Goal: Information Seeking & Learning: Check status

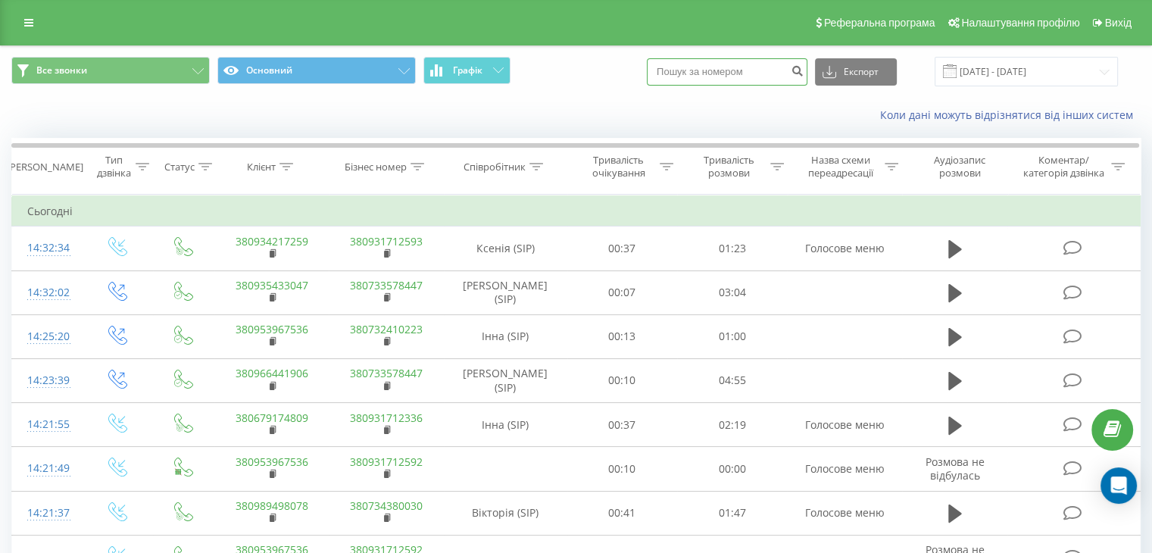
click at [763, 73] on input at bounding box center [727, 71] width 161 height 27
click at [764, 70] on input "0975709" at bounding box center [727, 71] width 161 height 27
type input "0975709520"
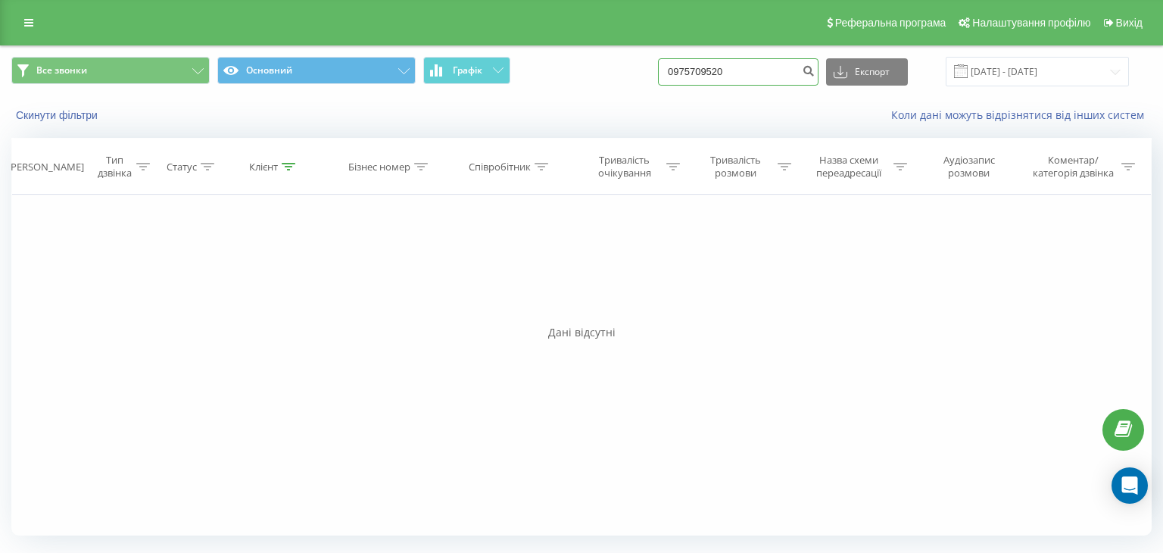
click at [775, 79] on input "0975709520" at bounding box center [738, 71] width 161 height 27
type input "0975709520"
drag, startPoint x: 789, startPoint y: 70, endPoint x: 564, endPoint y: 80, distance: 225.2
click at [564, 79] on div "Все звонки Основний Графік 0975709520 Експорт .csv .xls .xlsx 19.06.2025 - 19.0…" at bounding box center [581, 72] width 1141 height 30
paste input "380989622073"
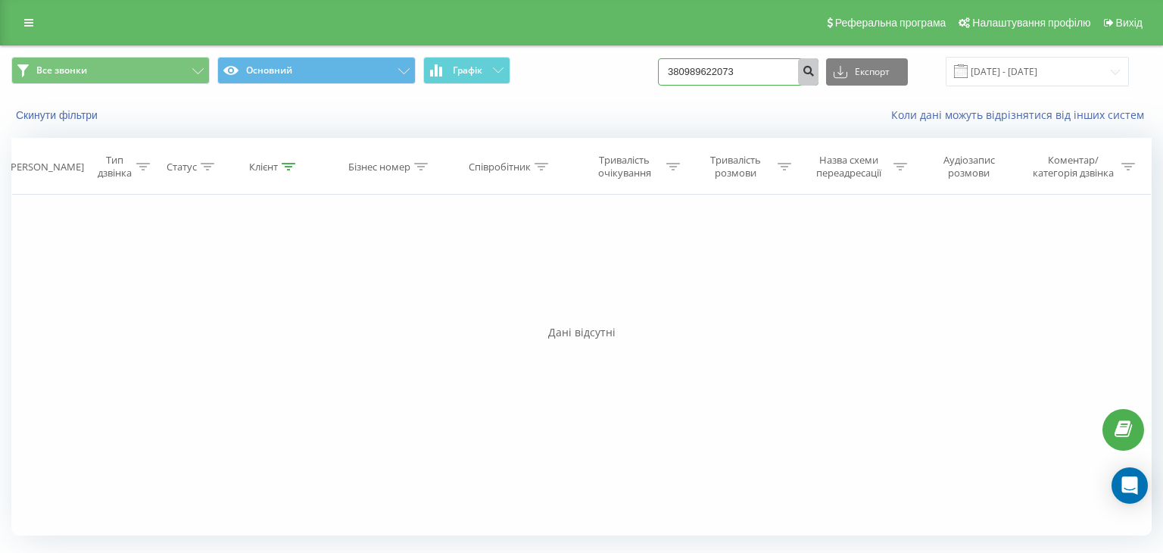
type input "380989622073"
click at [815, 68] on icon "submit" at bounding box center [808, 68] width 13 height 9
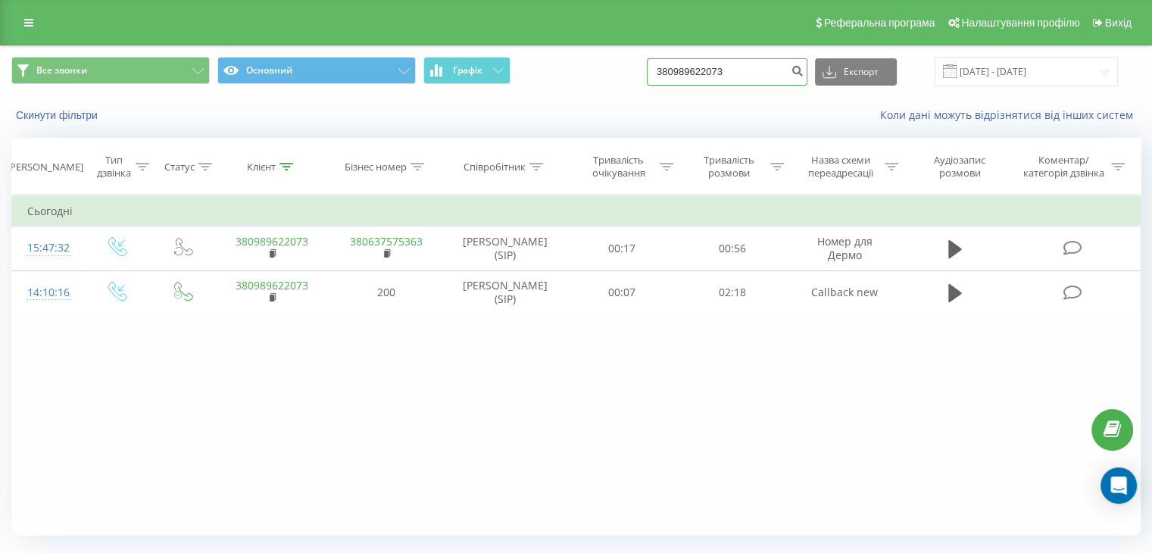
drag, startPoint x: 764, startPoint y: 73, endPoint x: 695, endPoint y: 71, distance: 69.0
click at [695, 71] on input "380989622073" at bounding box center [727, 71] width 161 height 27
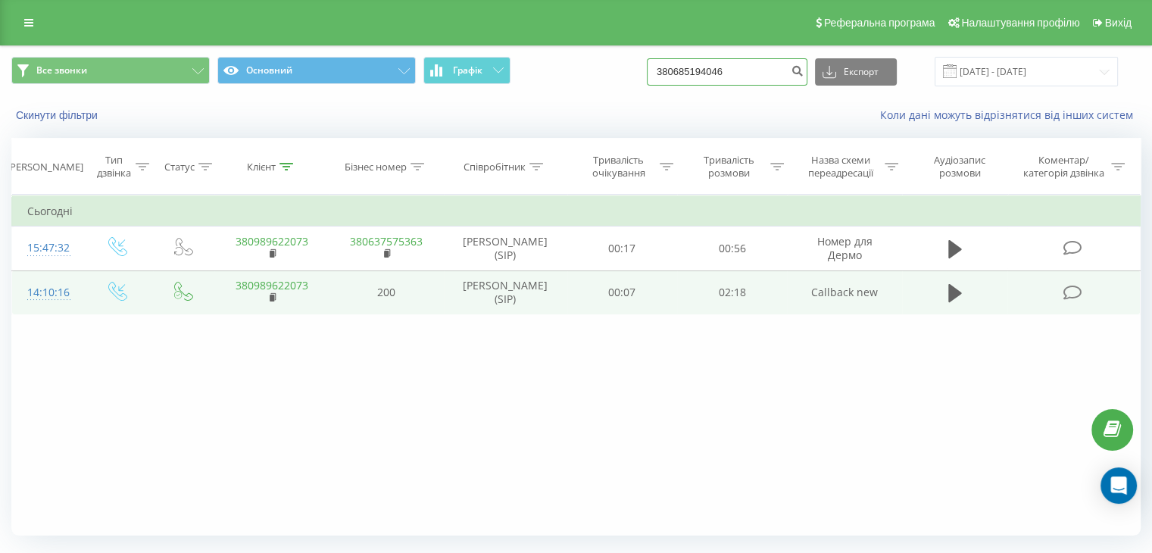
type input "380685194046"
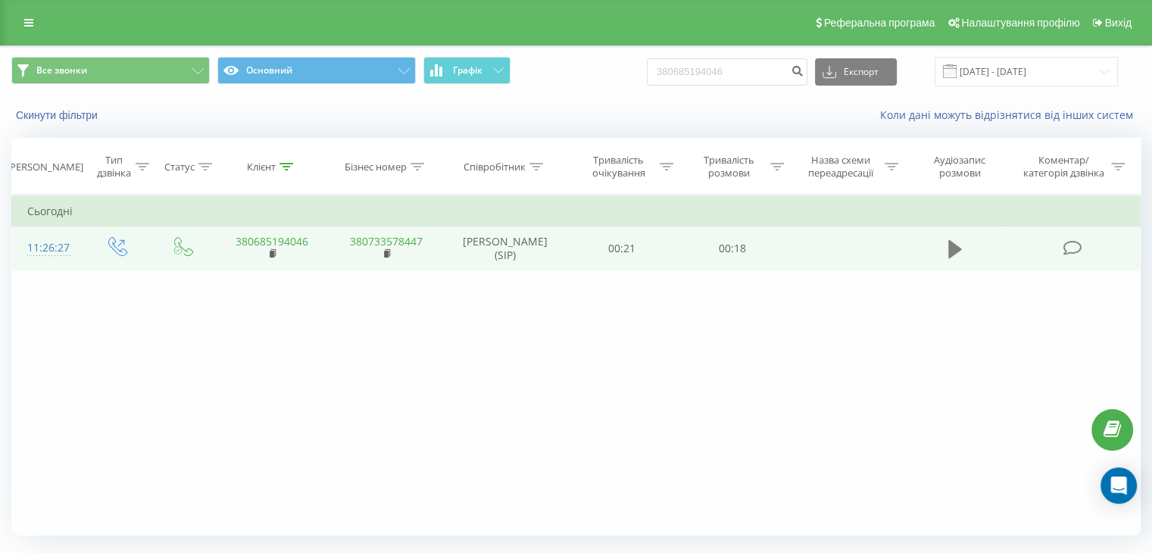
click at [959, 245] on icon at bounding box center [955, 249] width 14 height 21
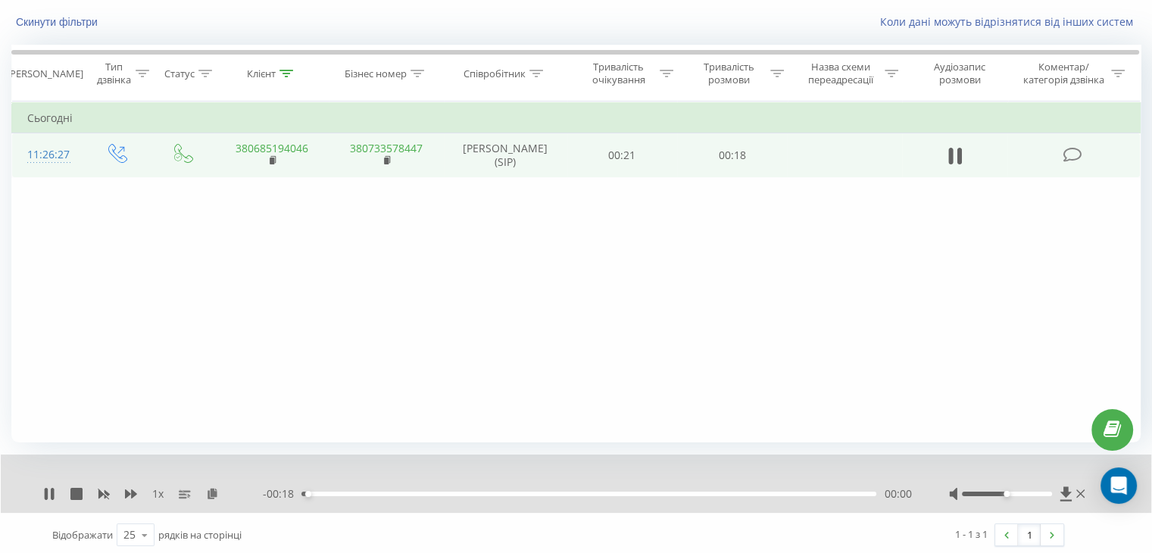
scroll to position [97, 0]
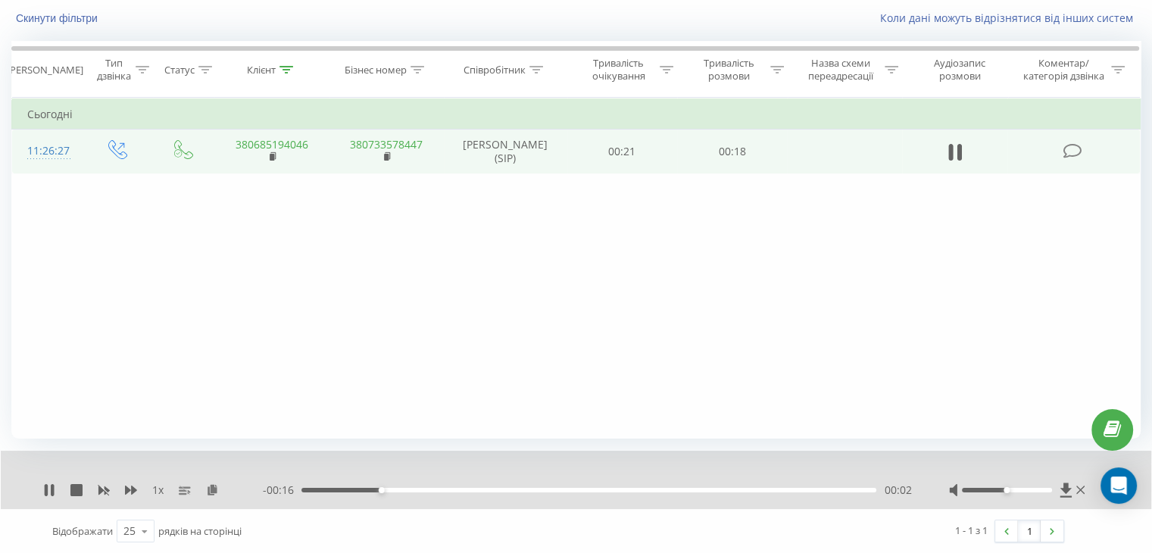
click at [492, 488] on div "00:02" at bounding box center [588, 490] width 575 height 5
click at [964, 152] on button at bounding box center [955, 152] width 23 height 23
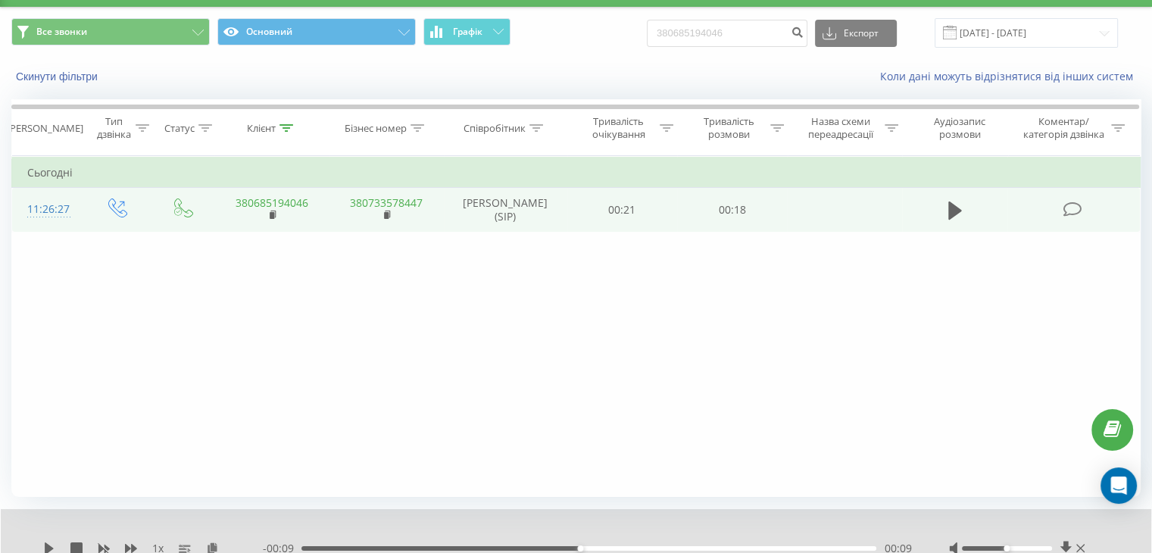
scroll to position [0, 0]
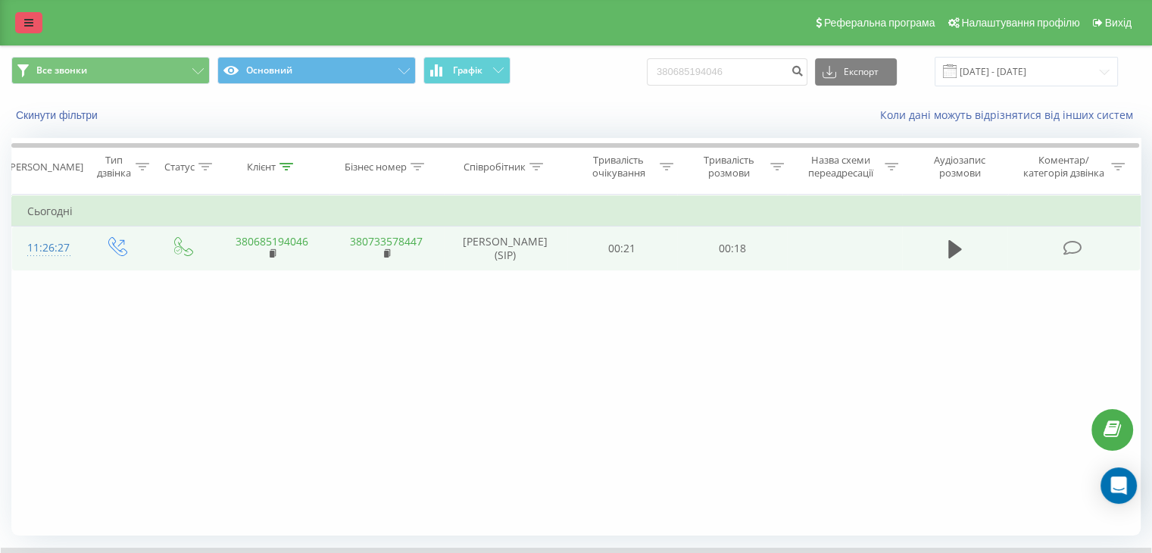
click at [24, 23] on icon at bounding box center [28, 22] width 9 height 11
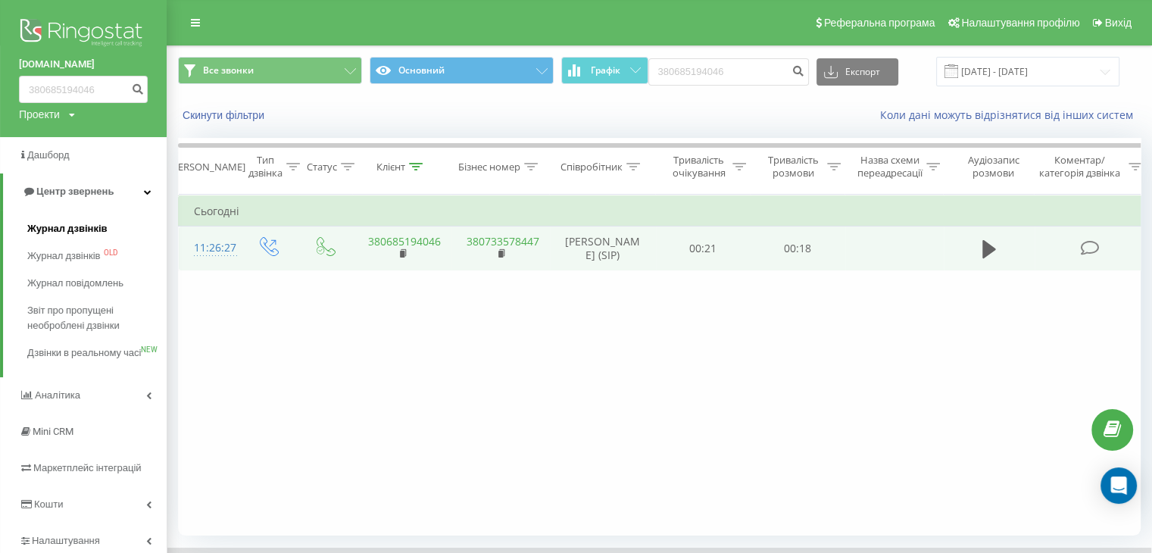
drag, startPoint x: 58, startPoint y: 225, endPoint x: 420, endPoint y: 104, distance: 381.1
click at [59, 225] on span "Журнал дзвінків" at bounding box center [67, 228] width 80 height 15
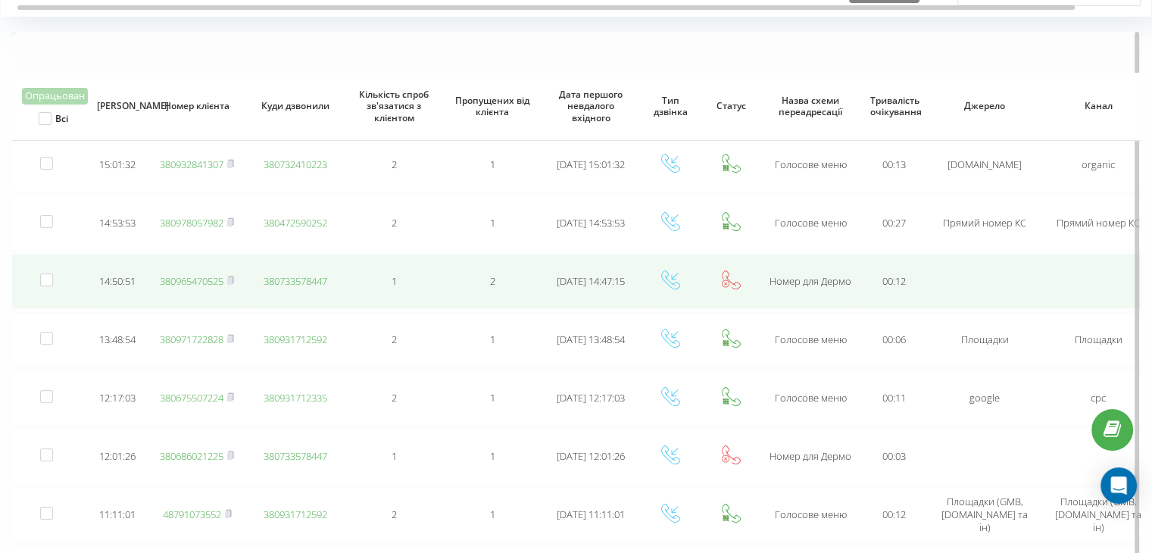
scroll to position [151, 0]
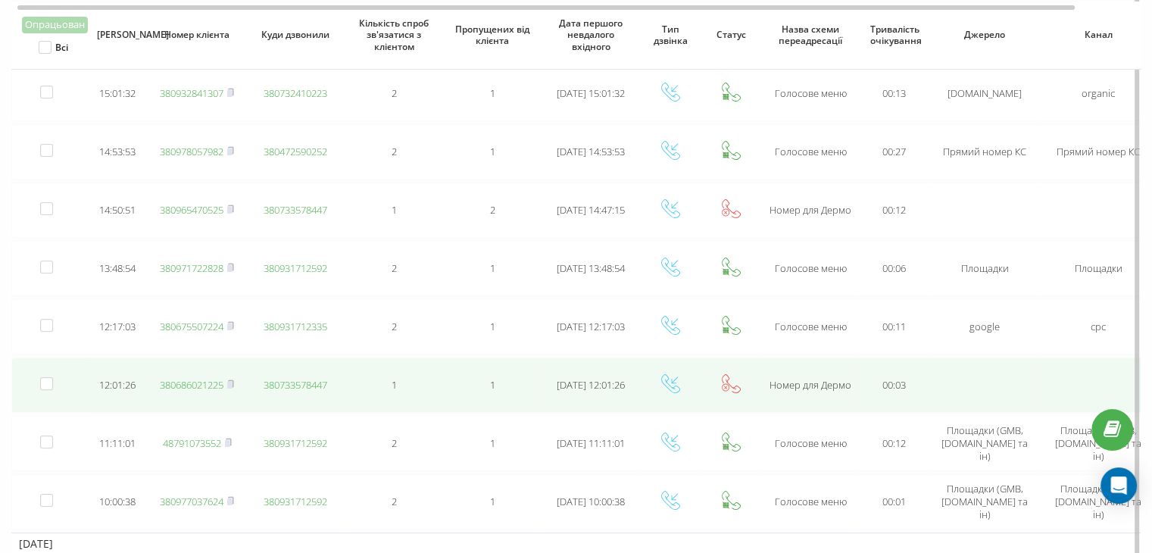
click at [215, 382] on link "380686021225" at bounding box center [192, 385] width 64 height 14
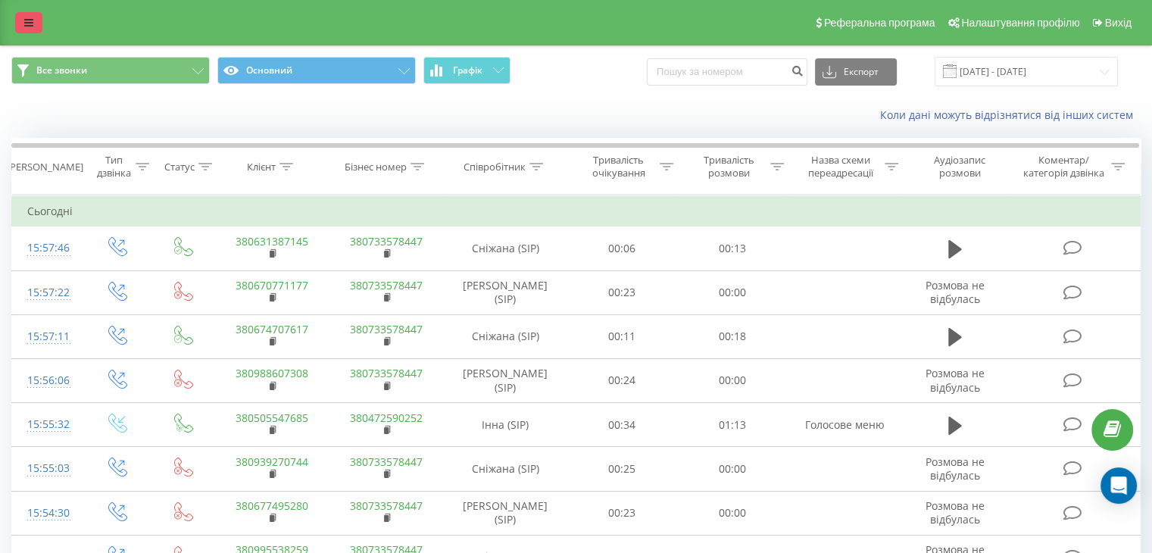
click at [36, 21] on link at bounding box center [28, 22] width 27 height 21
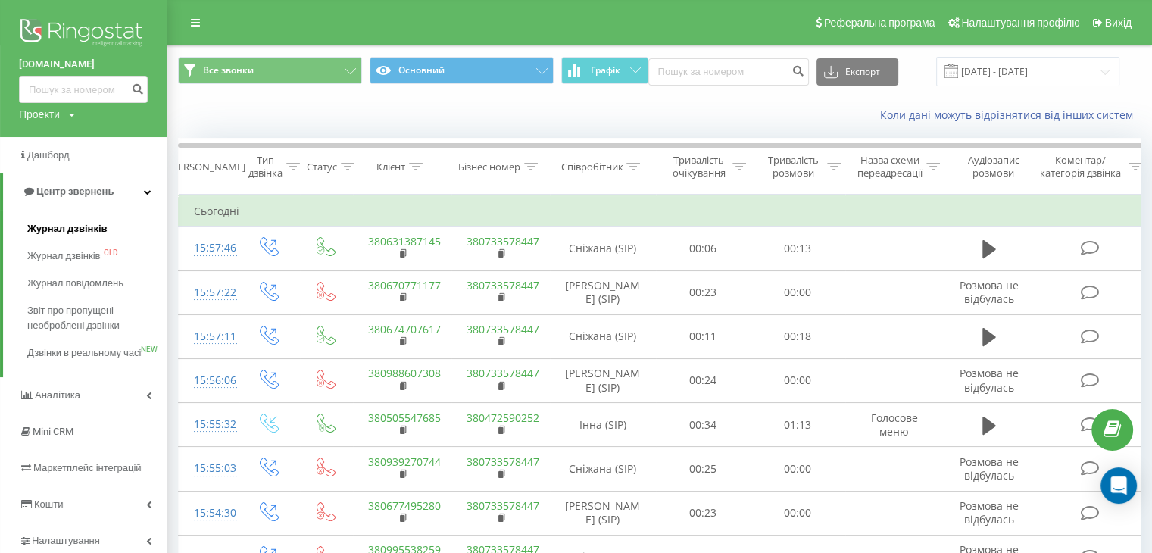
click at [82, 234] on span "Журнал дзвінків" at bounding box center [67, 228] width 80 height 15
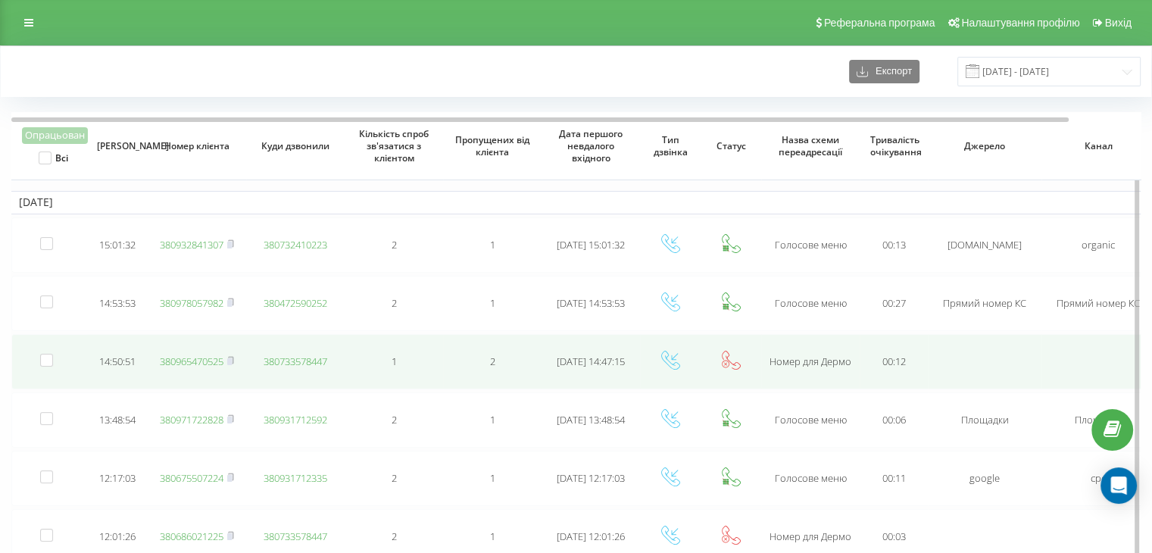
click at [236, 359] on td "380965470525" at bounding box center [197, 361] width 98 height 55
click at [231, 356] on icon at bounding box center [230, 360] width 7 height 9
click at [205, 358] on link "380965470525" at bounding box center [192, 361] width 64 height 14
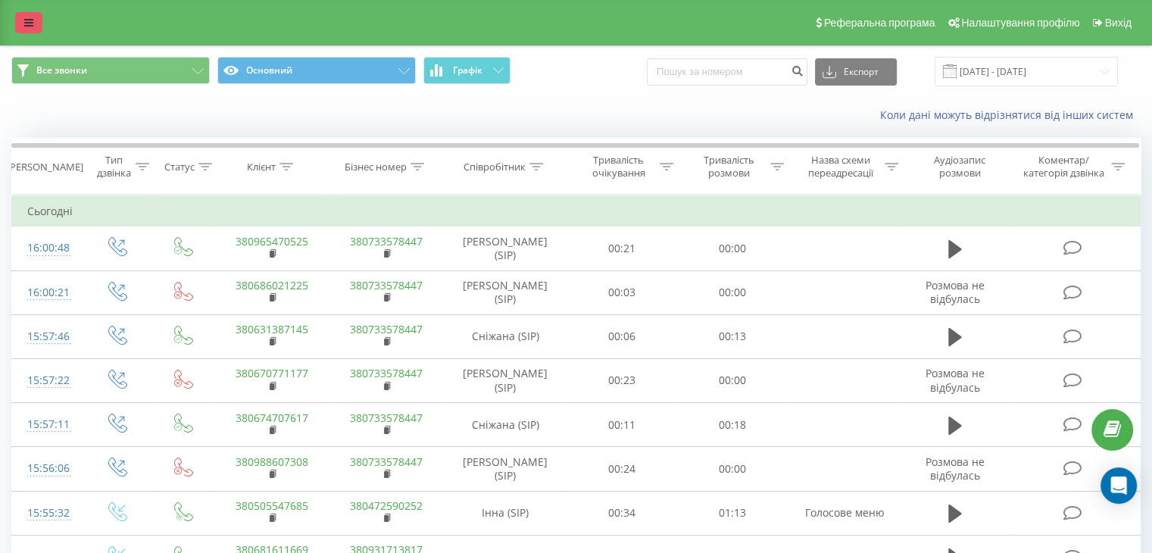
click at [33, 18] on link at bounding box center [28, 22] width 27 height 21
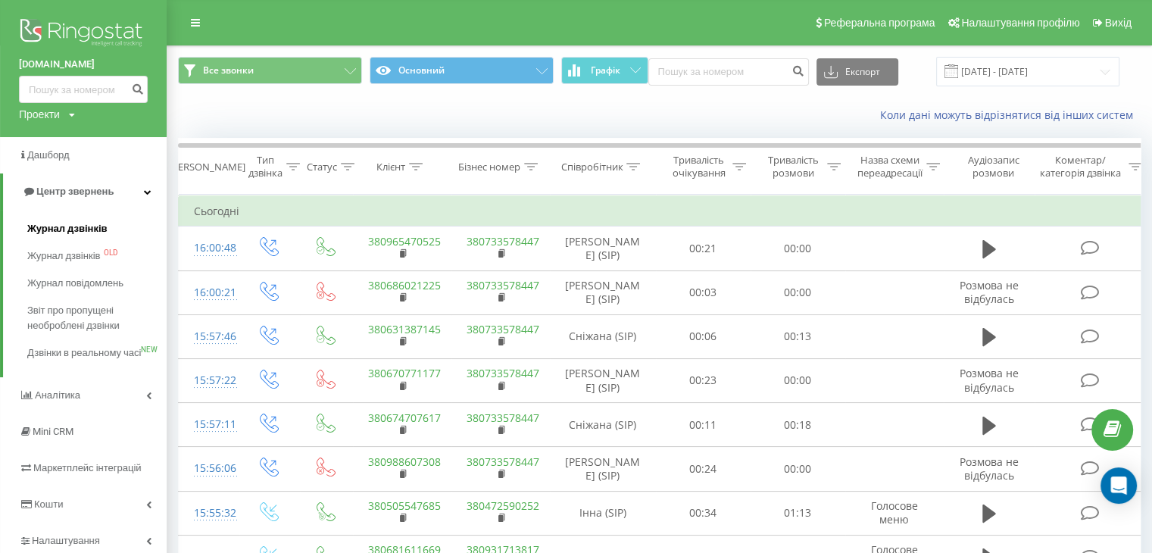
click at [102, 237] on link "Журнал дзвінків" at bounding box center [96, 228] width 139 height 27
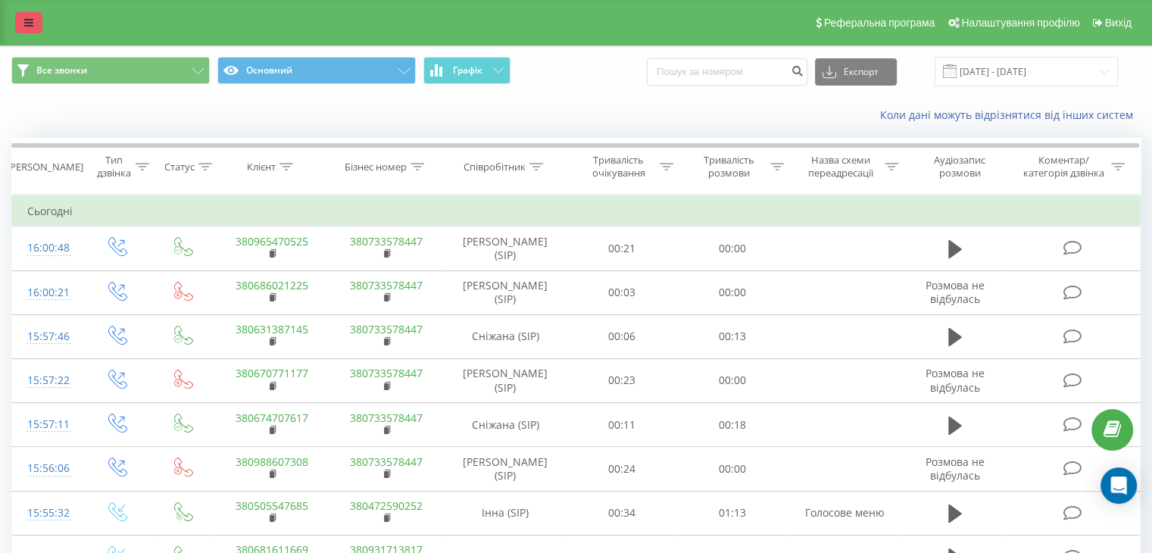
drag, startPoint x: 0, startPoint y: 0, endPoint x: 26, endPoint y: 20, distance: 32.9
click at [26, 20] on icon at bounding box center [28, 22] width 9 height 11
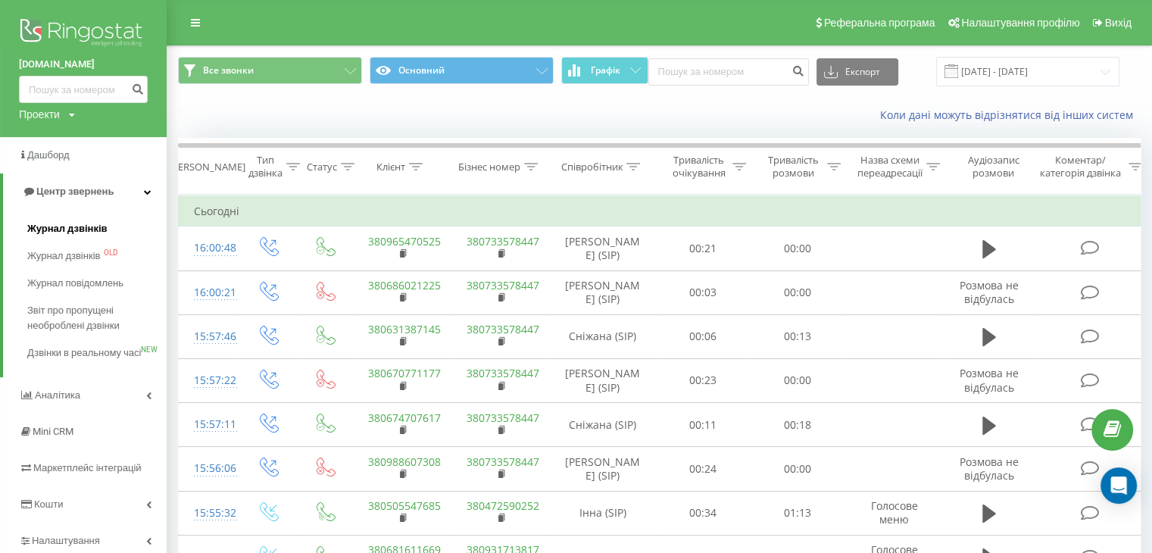
click at [80, 223] on span "Журнал дзвінків" at bounding box center [67, 228] width 80 height 15
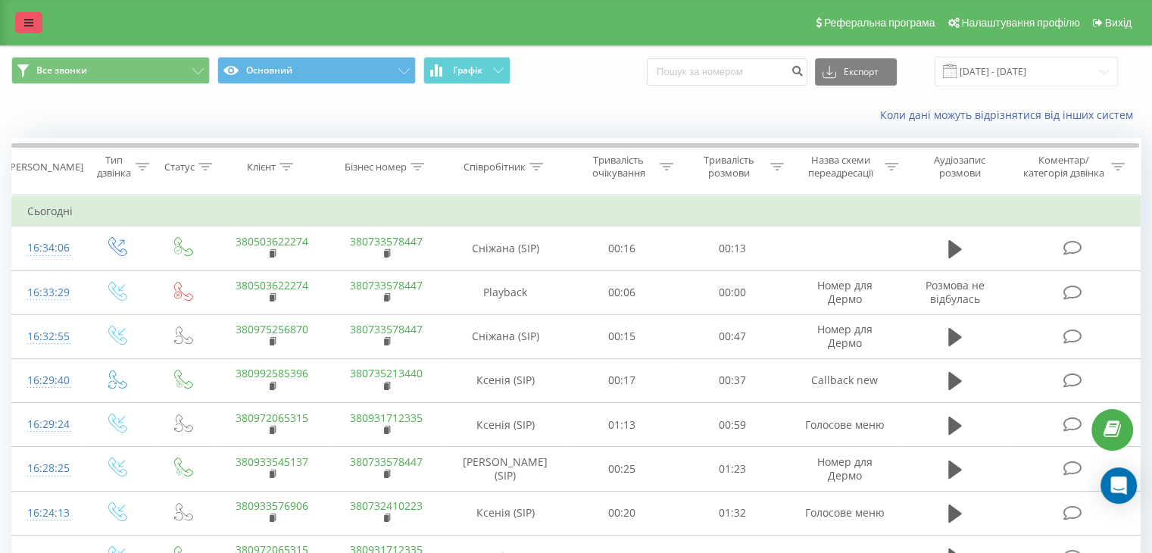
click at [25, 22] on icon at bounding box center [28, 22] width 9 height 11
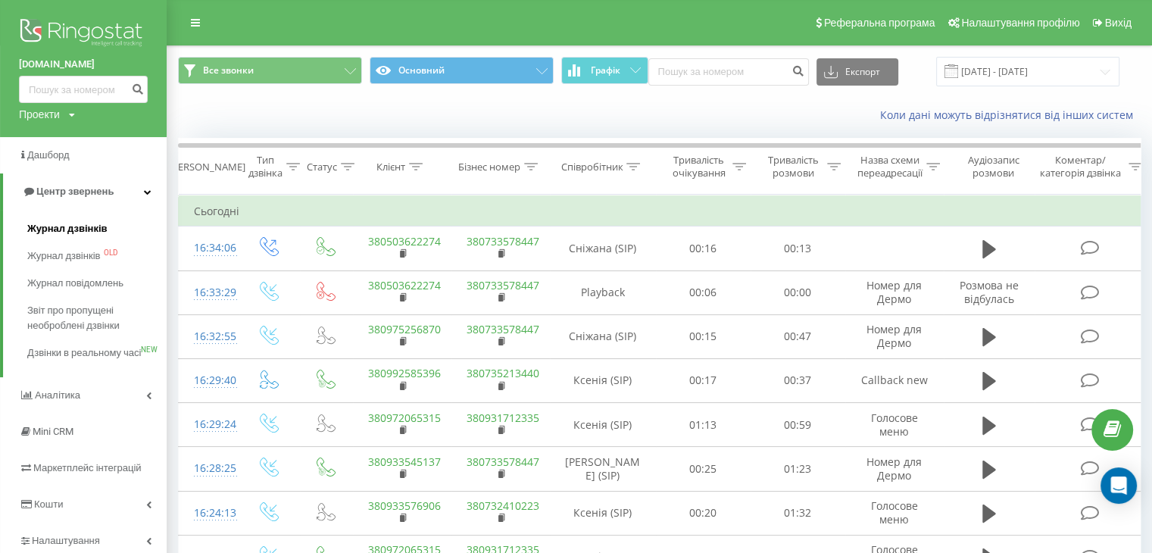
click at [82, 217] on link "Журнал дзвінків" at bounding box center [96, 228] width 139 height 27
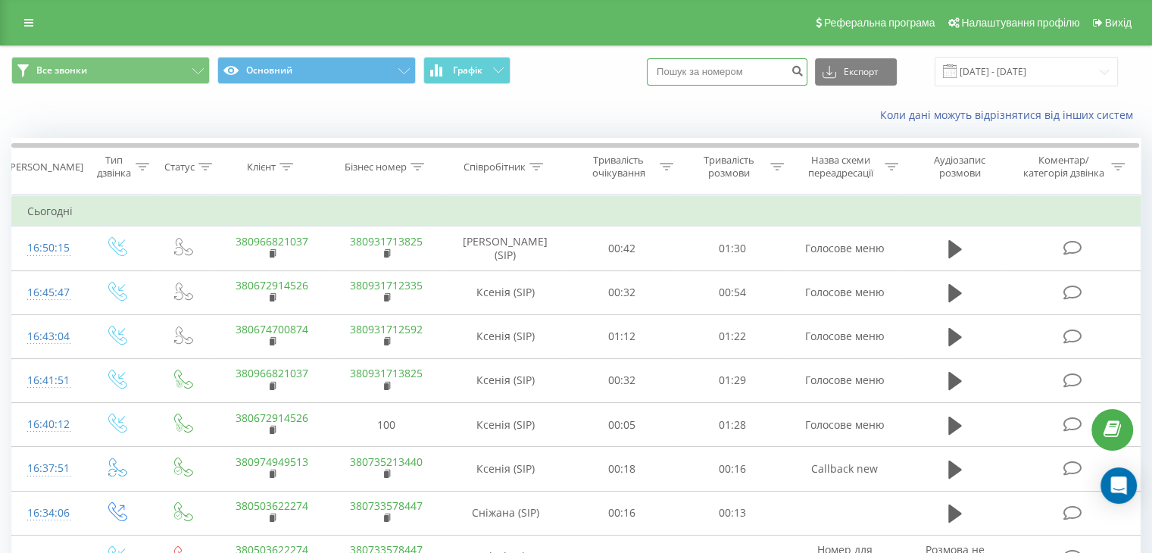
click at [719, 74] on input at bounding box center [727, 71] width 161 height 27
paste input "380974713632"
type input "380974713632"
drag, startPoint x: 784, startPoint y: 73, endPoint x: 623, endPoint y: 74, distance: 160.6
click at [637, 73] on div "Все звонки Основний Графік 380974713632 Експорт .csv .xls .xlsx 19.08.2025 - 19…" at bounding box center [575, 72] width 1129 height 30
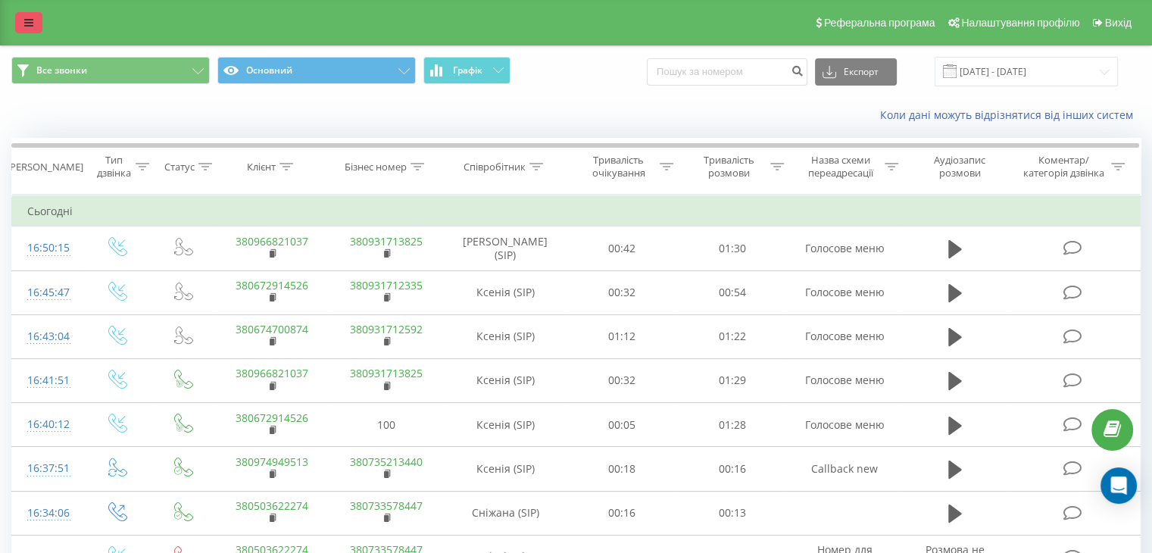
click at [20, 17] on link at bounding box center [28, 22] width 27 height 21
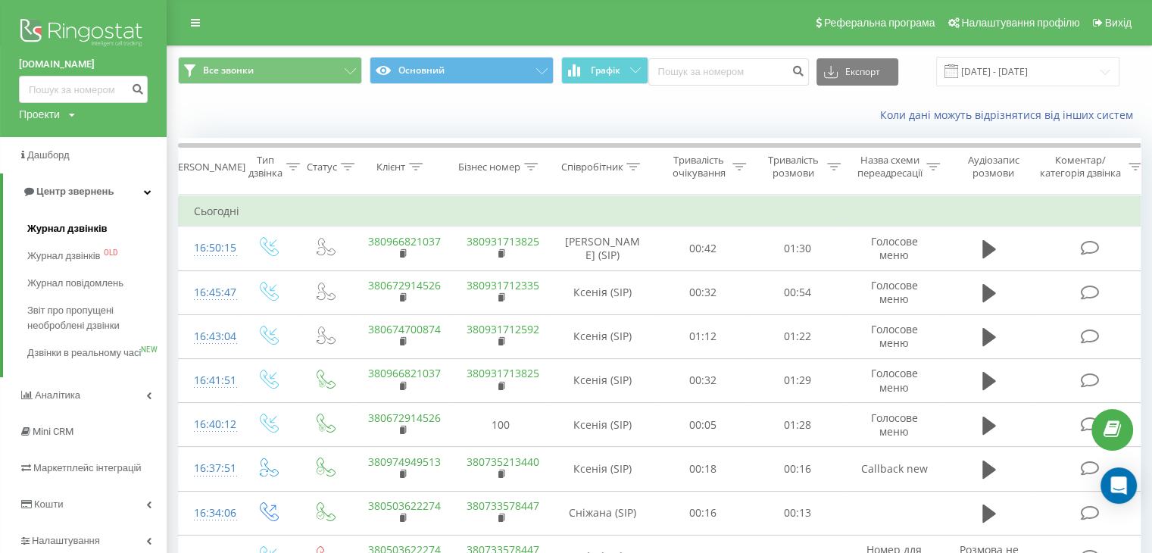
click at [93, 230] on span "Журнал дзвінків" at bounding box center [67, 228] width 80 height 15
